Goal: Transaction & Acquisition: Purchase product/service

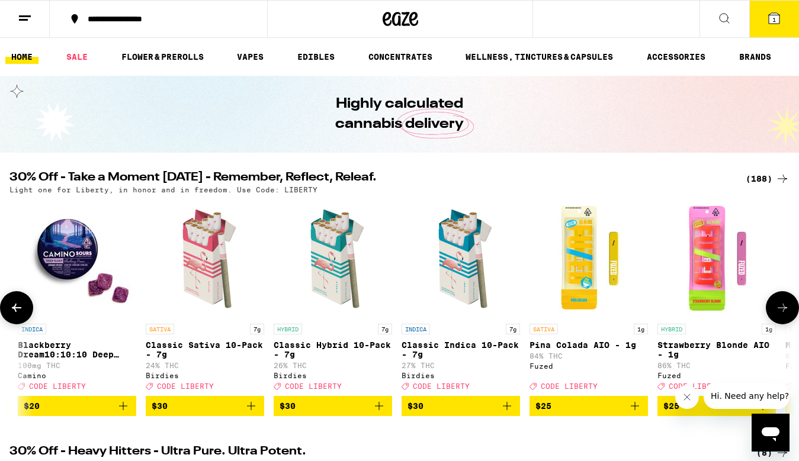
scroll to position [0, 761]
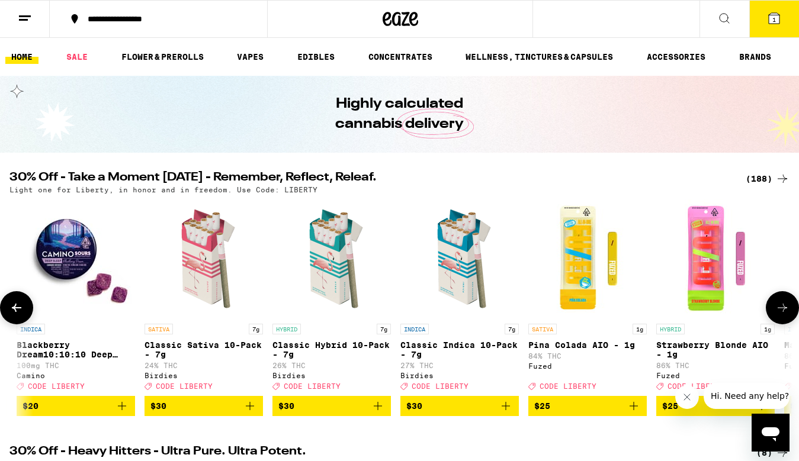
drag, startPoint x: 753, startPoint y: 179, endPoint x: 494, endPoint y: 249, distance: 268.2
click at [494, 249] on div "30% Off - Take a Moment [DATE] - Remember, Reflect, Releaf. (188) Light one for…" at bounding box center [399, 294] width 799 height 245
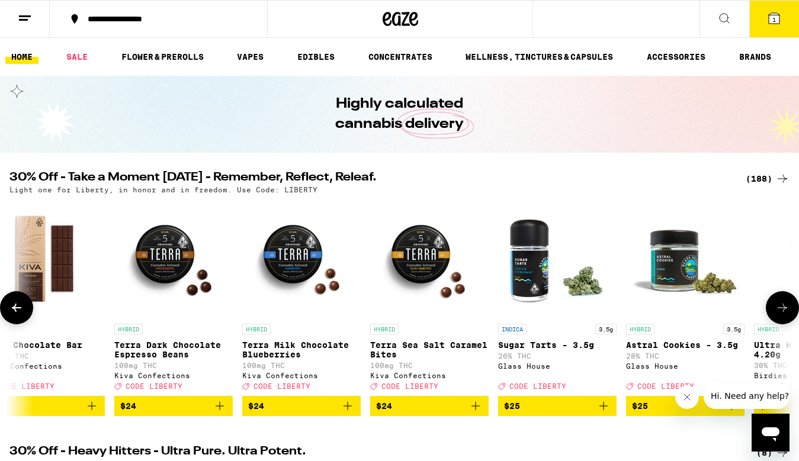
scroll to position [0, 13393]
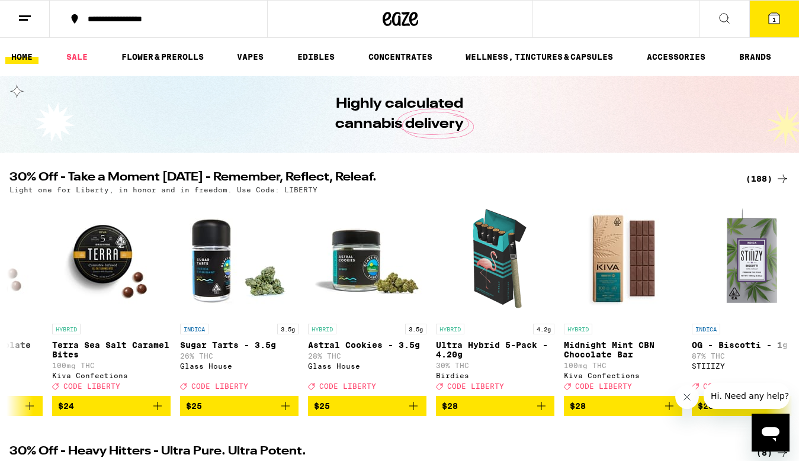
click at [381, 112] on h1 "Highly calculated cannabis delivery" at bounding box center [399, 114] width 195 height 40
click at [405, 5] on div at bounding box center [400, 19] width 266 height 38
click at [397, 17] on icon at bounding box center [401, 18] width 36 height 21
